Goal: Information Seeking & Learning: Learn about a topic

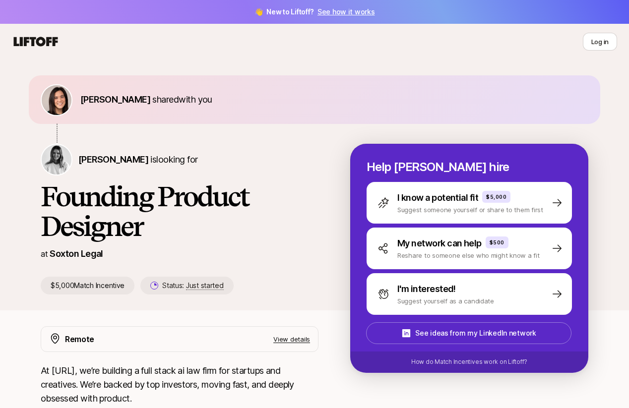
click at [336, 15] on link "See how it works" at bounding box center [346, 11] width 58 height 8
drag, startPoint x: 107, startPoint y: 255, endPoint x: 51, endPoint y: 254, distance: 56.1
click at [51, 254] on div "at Soxton Legal" at bounding box center [180, 254] width 278 height 14
copy p "Soxton Legal"
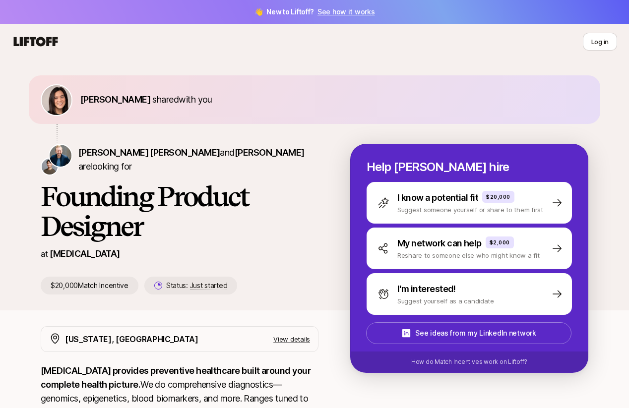
click at [78, 257] on p "[MEDICAL_DATA]" at bounding box center [85, 254] width 70 height 14
copy p "SONATA"
